Goal: Task Accomplishment & Management: Complete application form

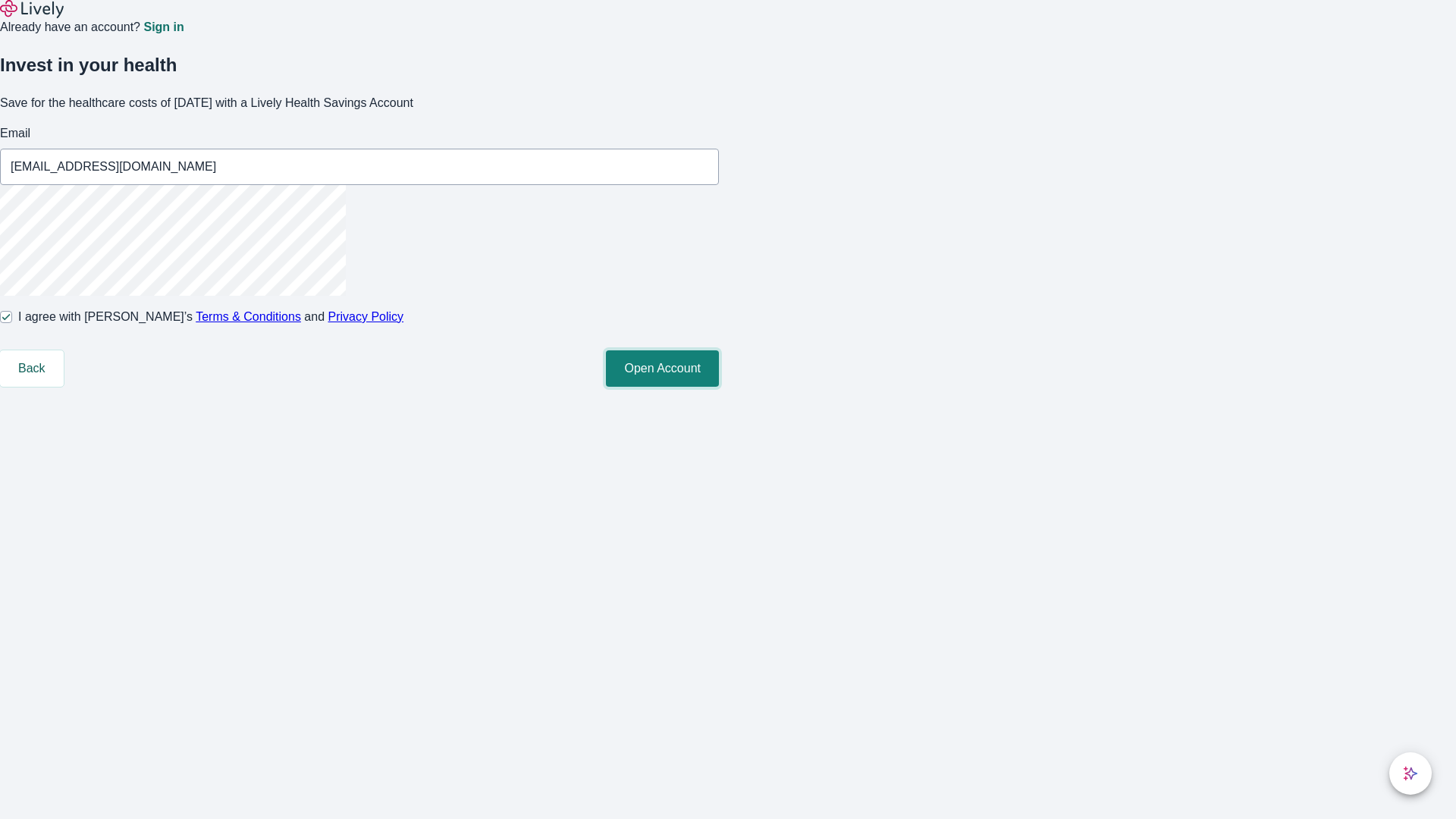
click at [719, 387] on button "Open Account" at bounding box center [662, 368] width 113 height 37
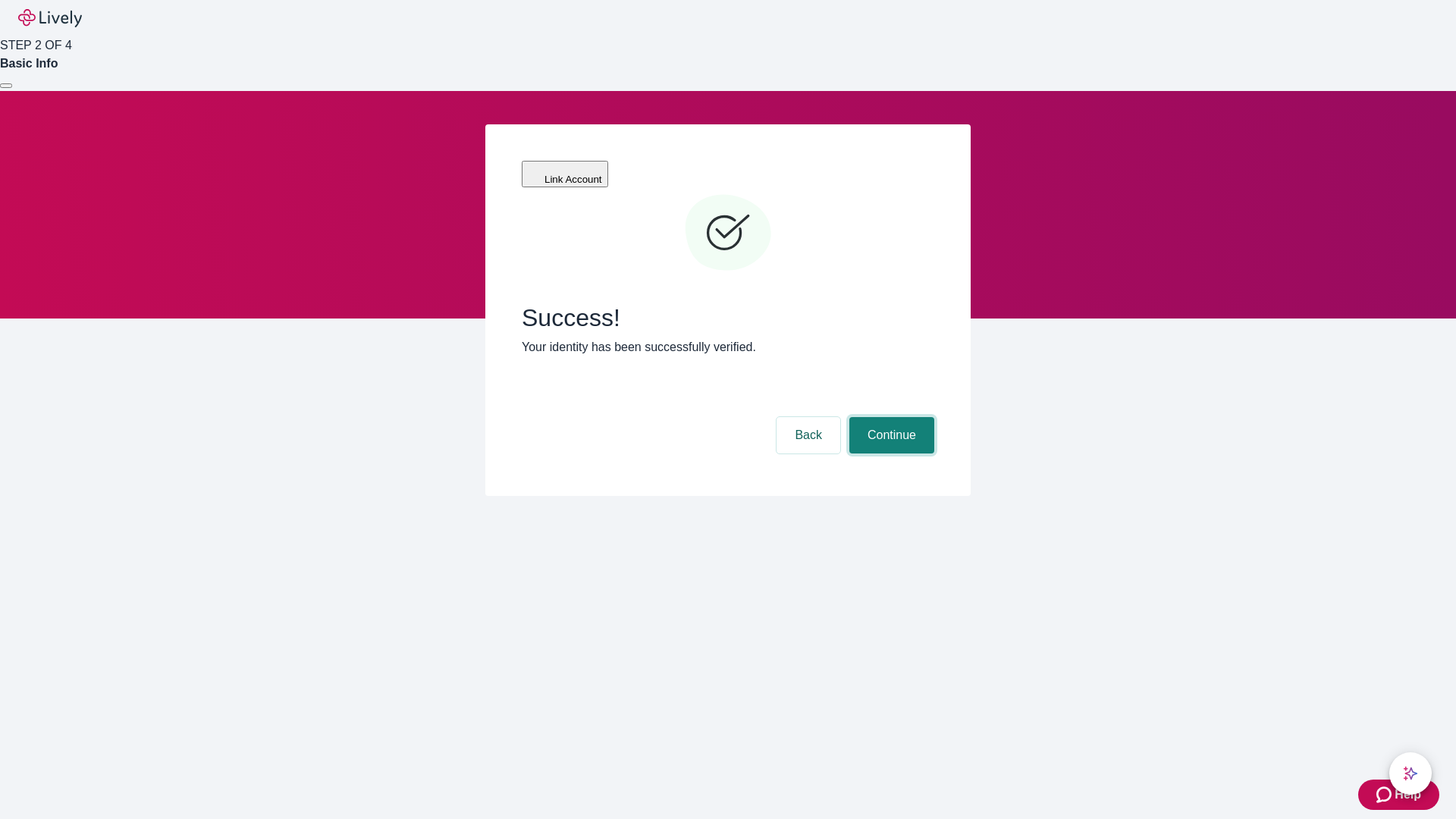
click at [889, 417] on button "Continue" at bounding box center [892, 435] width 85 height 37
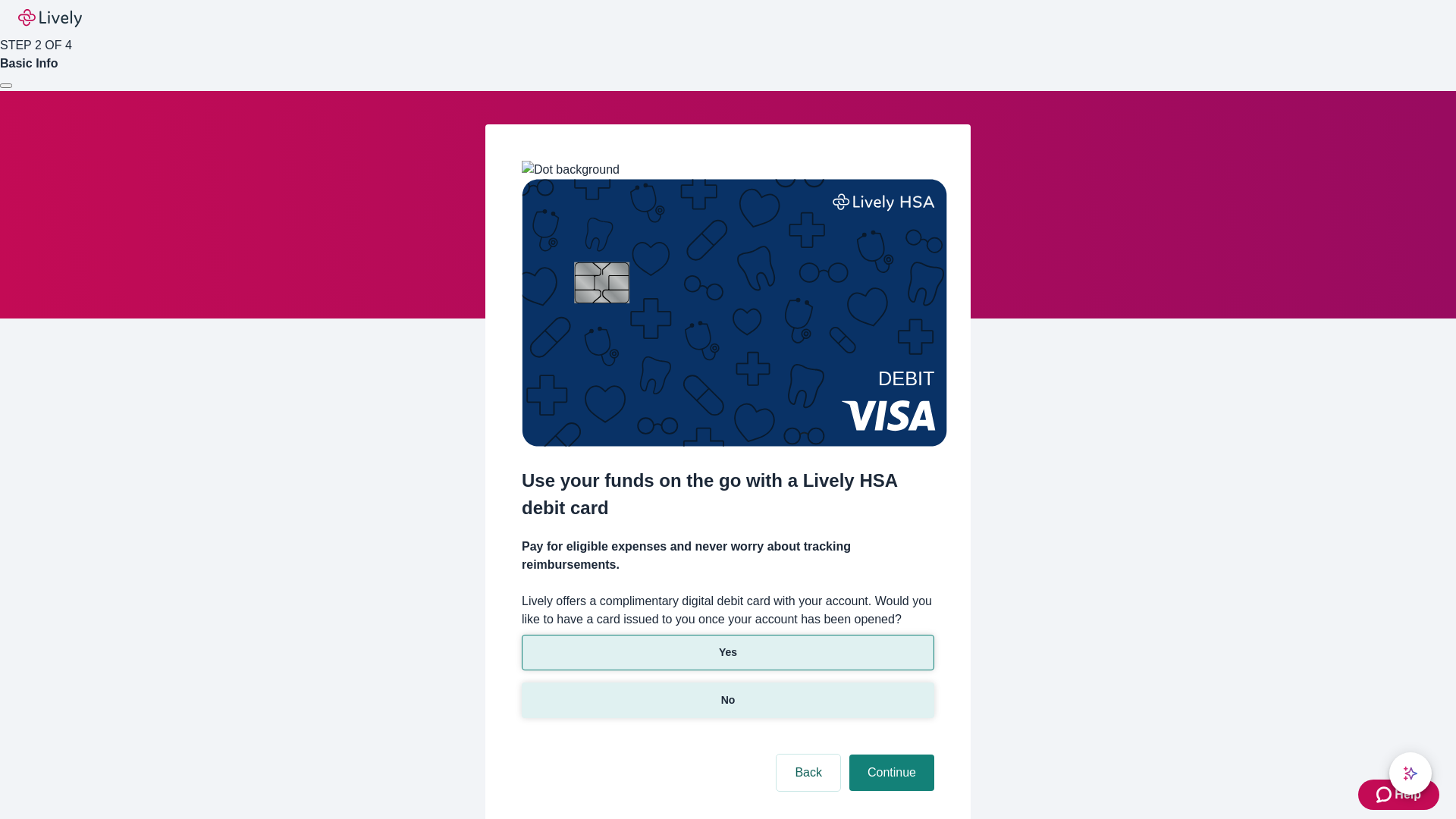
click at [727, 692] on p "No" at bounding box center [728, 700] width 14 height 16
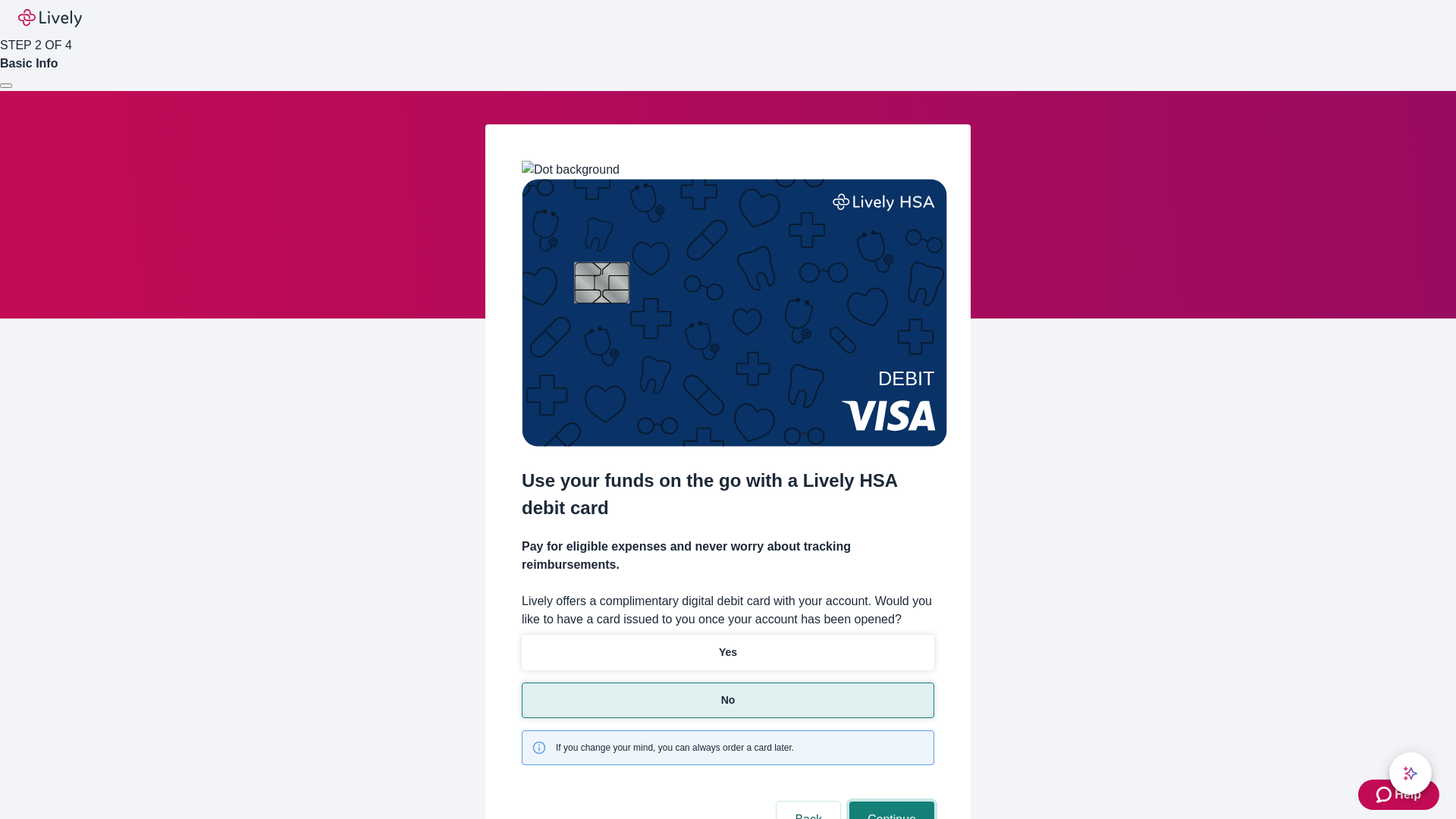
click at [889, 802] on button "Continue" at bounding box center [892, 820] width 85 height 37
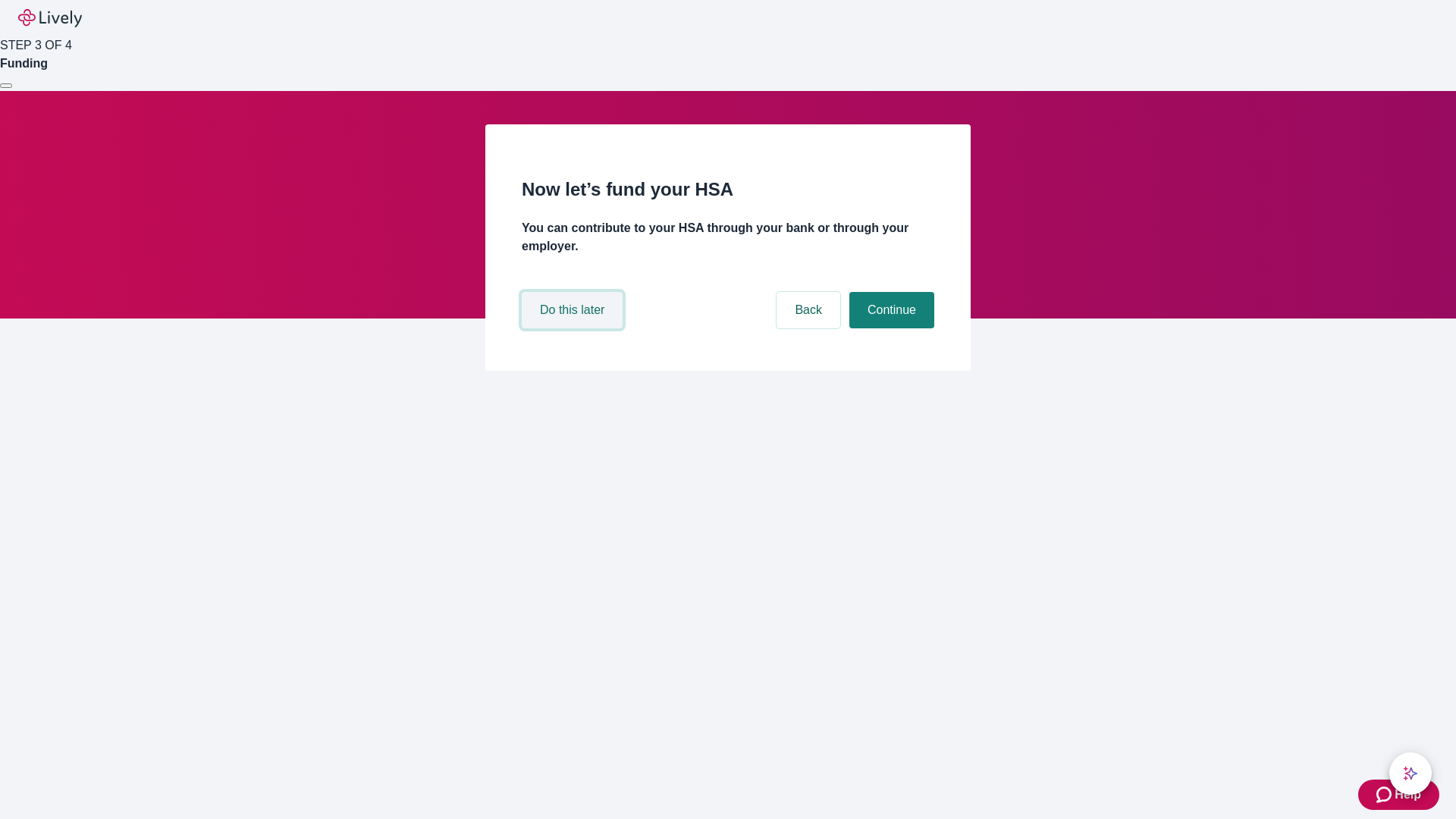
click at [574, 328] on button "Do this later" at bounding box center [572, 310] width 101 height 37
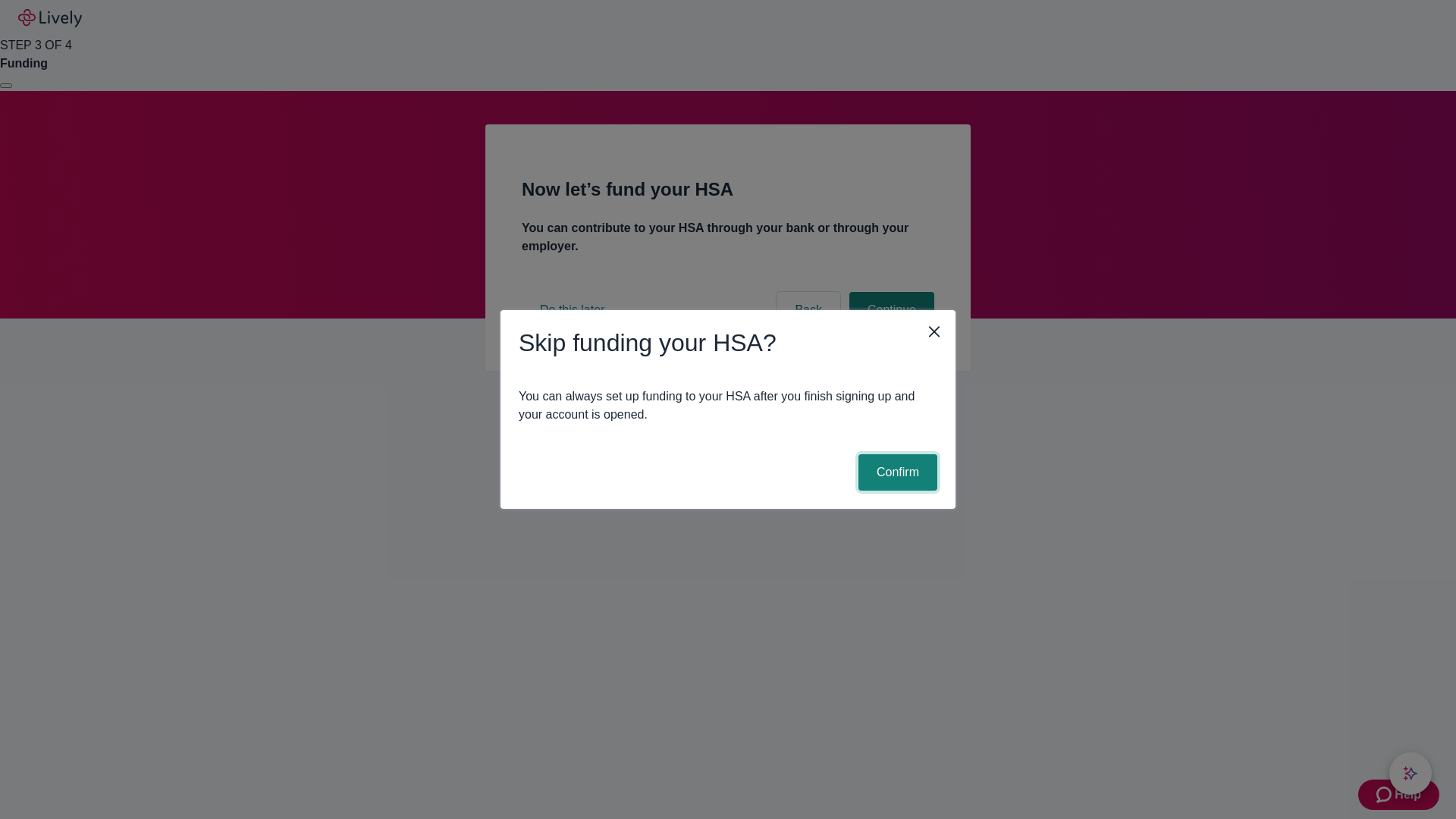
click at [896, 472] on button "Confirm" at bounding box center [897, 472] width 79 height 37
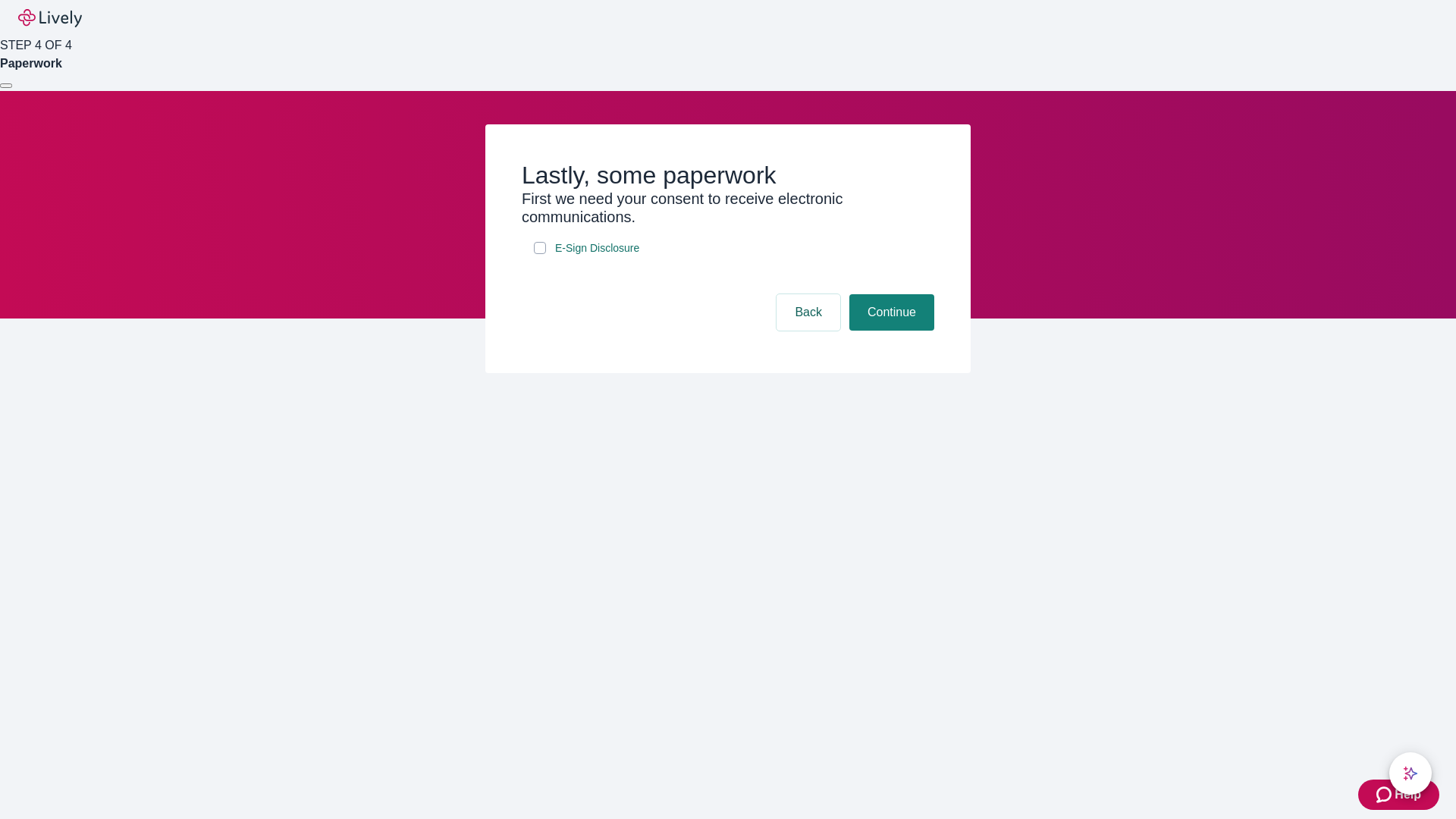
click at [540, 254] on input "E-Sign Disclosure" at bounding box center [540, 249] width 13 height 13
checkbox input "true"
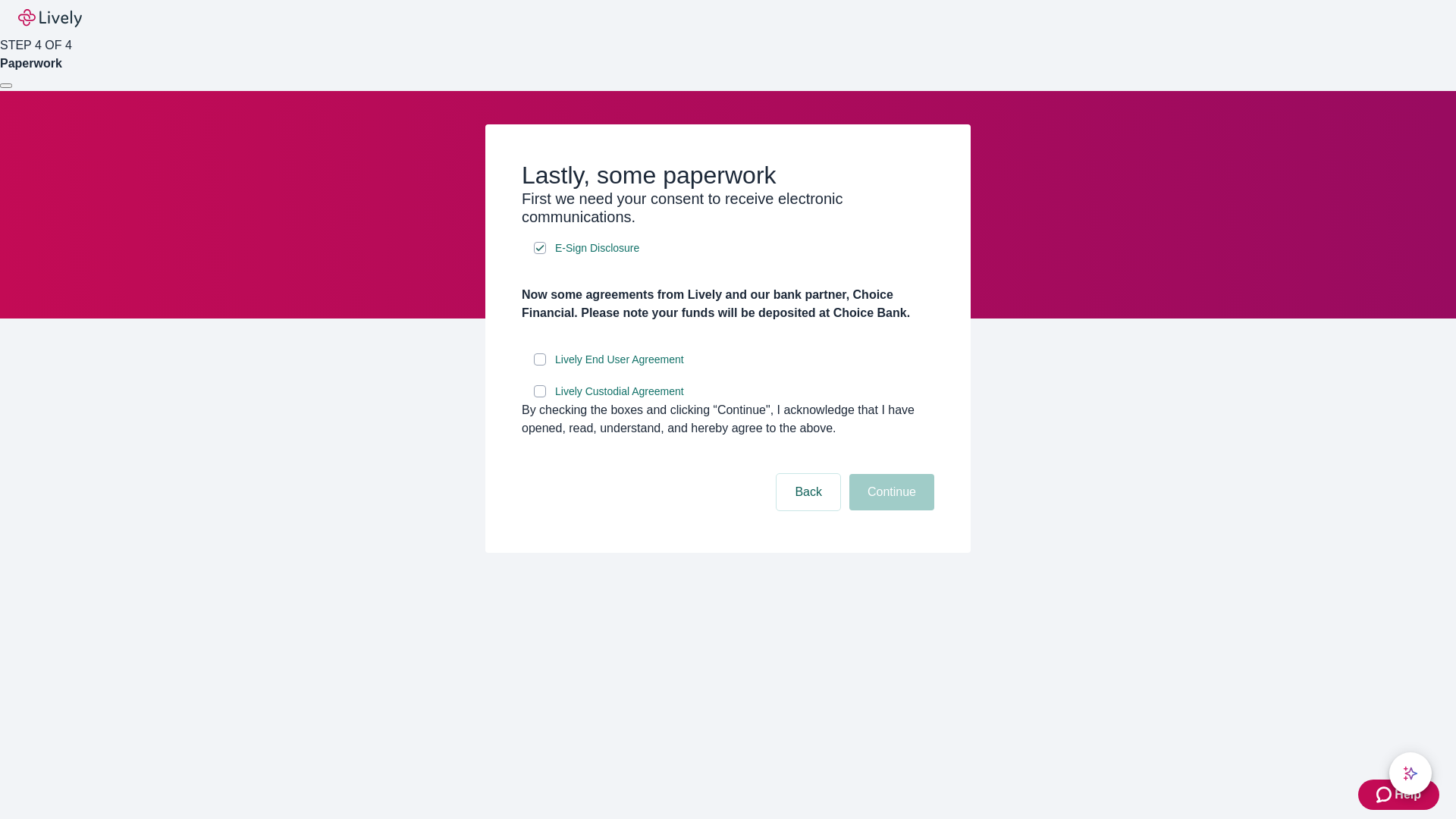
click at [540, 366] on input "Lively End User Agreement" at bounding box center [540, 359] width 13 height 13
checkbox input "true"
click at [540, 397] on input "Lively Custodial Agreement" at bounding box center [540, 392] width 13 height 13
checkbox input "true"
click at [889, 510] on button "Continue" at bounding box center [892, 492] width 85 height 37
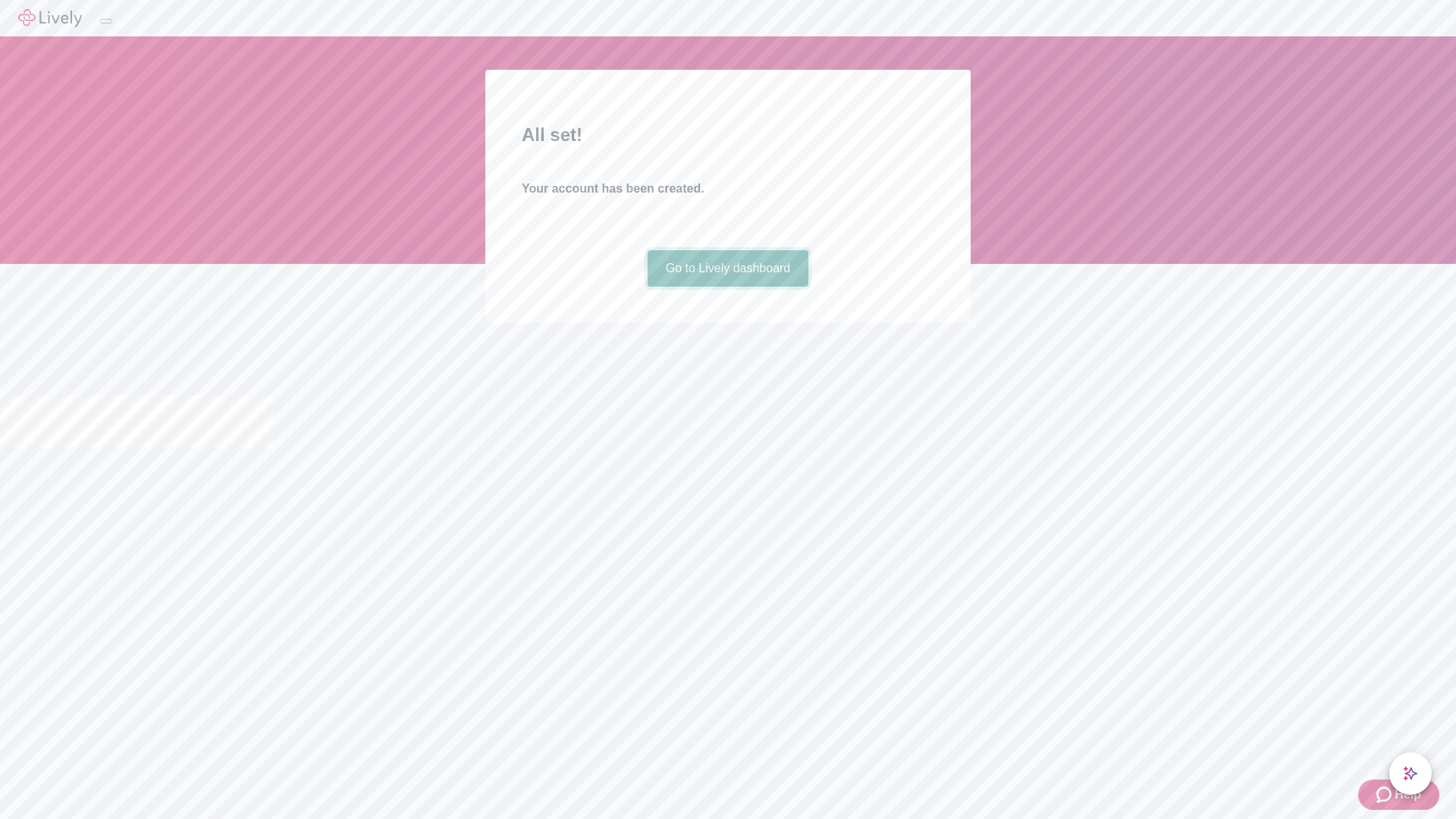
click at [727, 287] on link "Go to Lively dashboard" at bounding box center [728, 268] width 162 height 37
